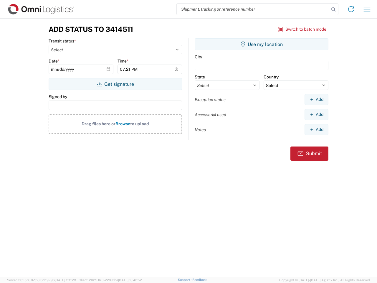
click at [253, 9] on input "search" at bounding box center [253, 9] width 153 height 11
click at [334, 9] on icon at bounding box center [334, 9] width 8 height 8
click at [351, 9] on icon at bounding box center [351, 8] width 9 height 9
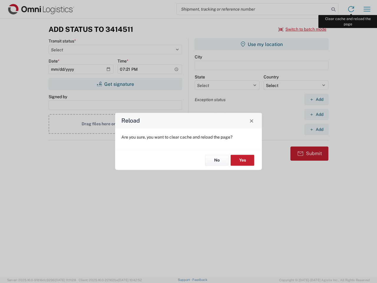
click at [367, 9] on div "Reload Are you sure, you want to clear cache and reload the page? No Yes" at bounding box center [188, 141] width 377 height 283
click at [303, 29] on div "Reload Are you sure, you want to clear cache and reload the page? No Yes" at bounding box center [188, 141] width 377 height 283
click at [115, 84] on div "Reload Are you sure, you want to clear cache and reload the page? No Yes" at bounding box center [188, 141] width 377 height 283
click at [262, 44] on div "Reload Are you sure, you want to clear cache and reload the page? No Yes" at bounding box center [188, 141] width 377 height 283
click at [317, 99] on div "Reload Are you sure, you want to clear cache and reload the page? No Yes" at bounding box center [188, 141] width 377 height 283
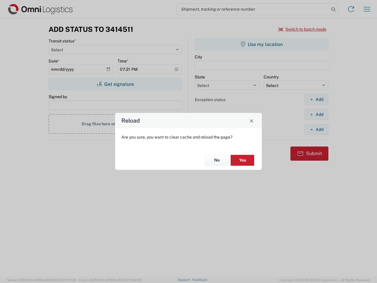
click at [317, 114] on div "Reload Are you sure, you want to clear cache and reload the page? No Yes" at bounding box center [188, 141] width 377 height 283
click at [317, 129] on div "Reload Are you sure, you want to clear cache and reload the page? No Yes" at bounding box center [188, 141] width 377 height 283
